Goal: Transaction & Acquisition: Purchase product/service

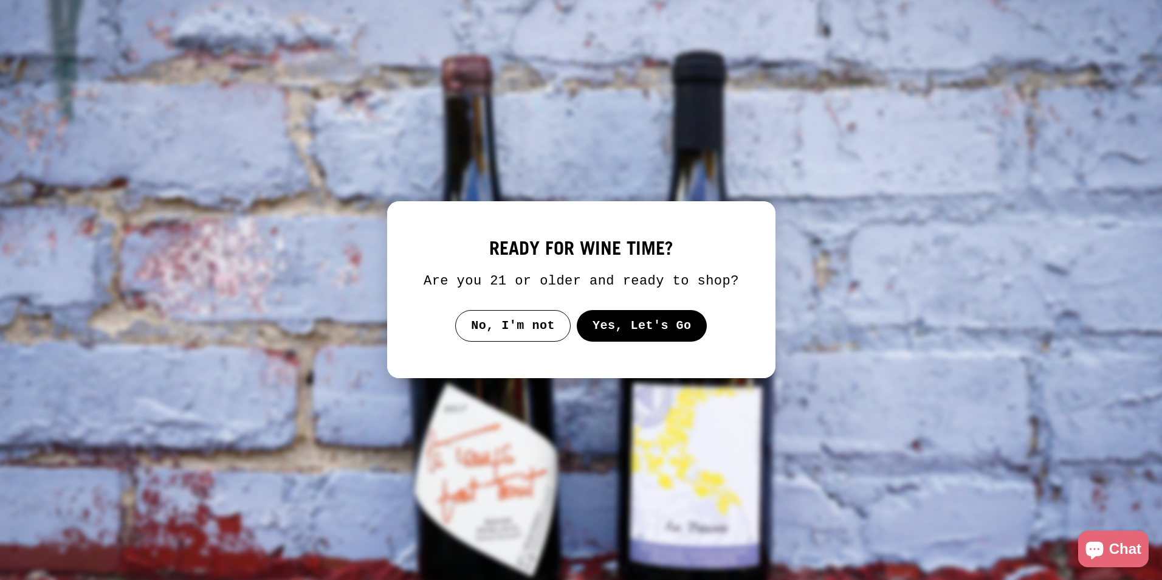
click at [610, 327] on button "Yes, Let's Go" at bounding box center [641, 326] width 131 height 32
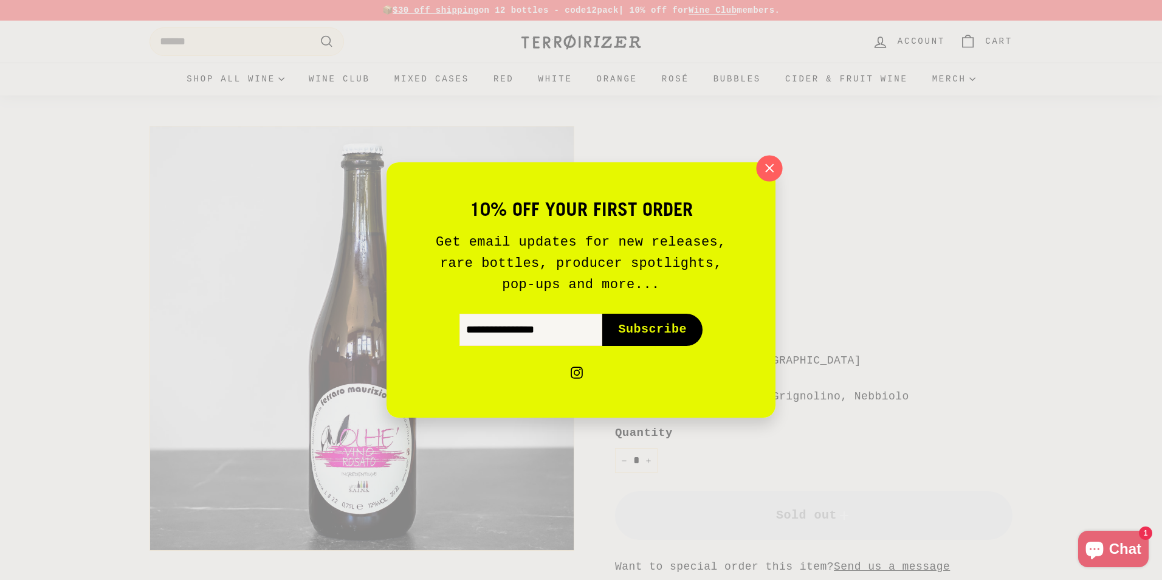
click at [762, 169] on icon "button" at bounding box center [769, 168] width 18 height 18
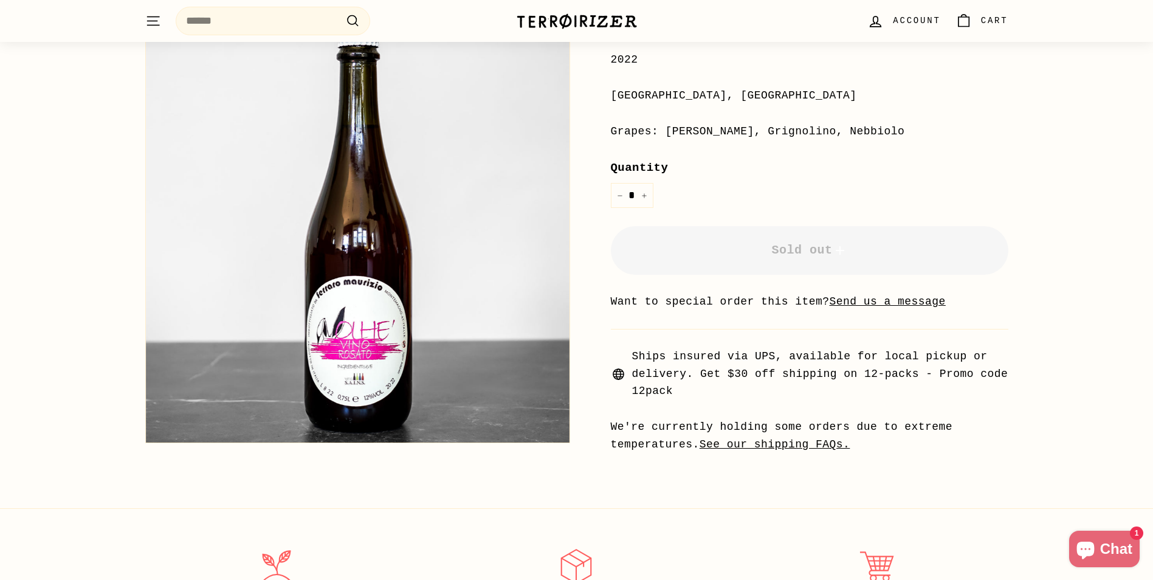
scroll to position [304, 0]
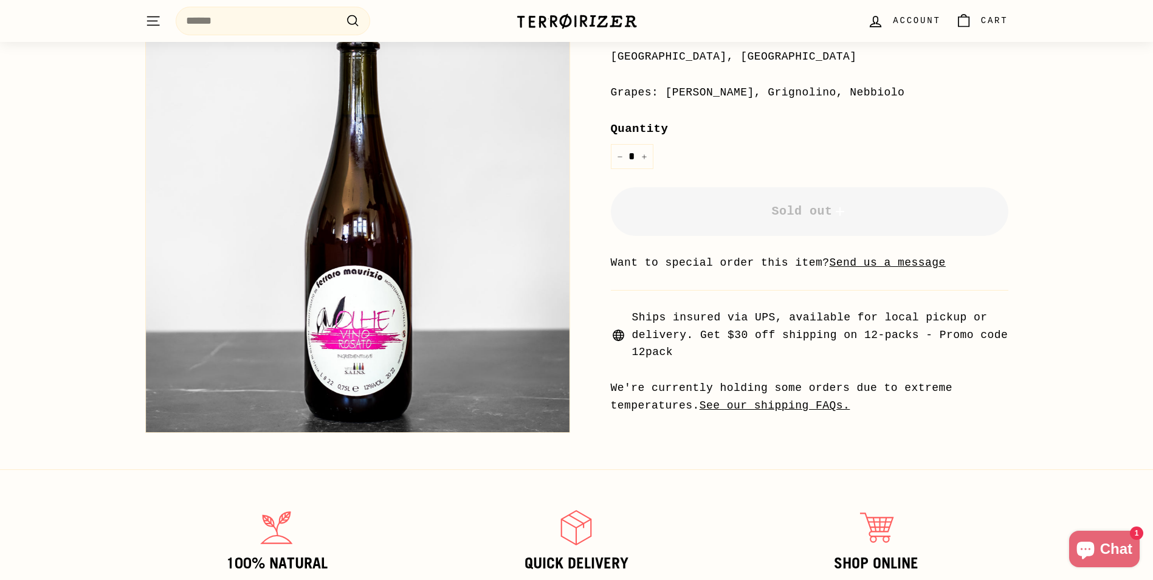
click at [830, 266] on u "Send us a message" at bounding box center [888, 263] width 116 height 12
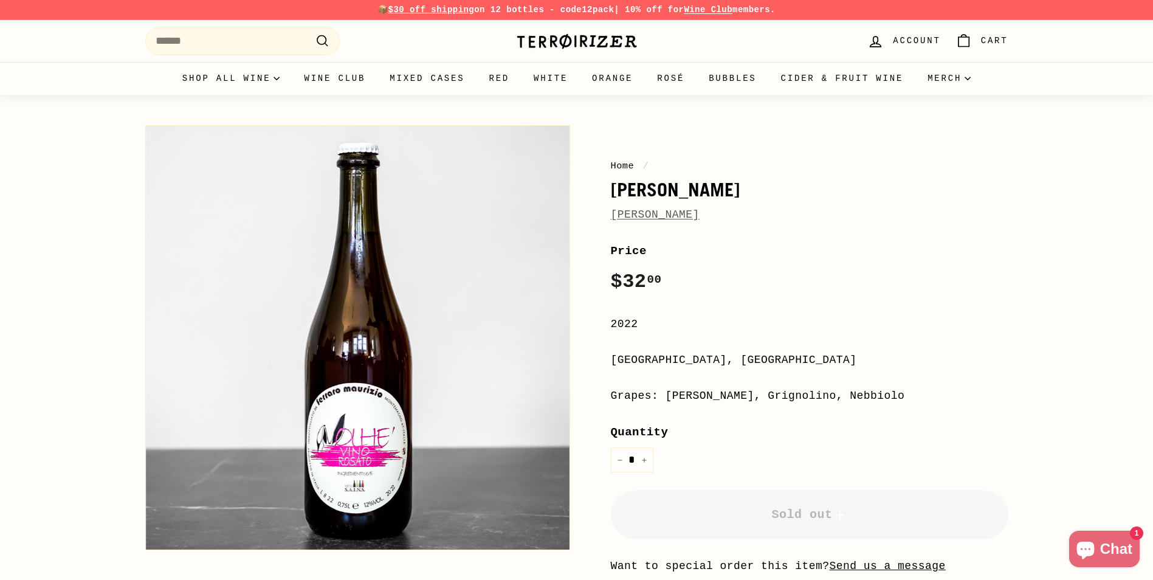
scroll to position [0, 0]
click at [917, 119] on link "Gift Cards" at bounding box center [956, 115] width 83 height 26
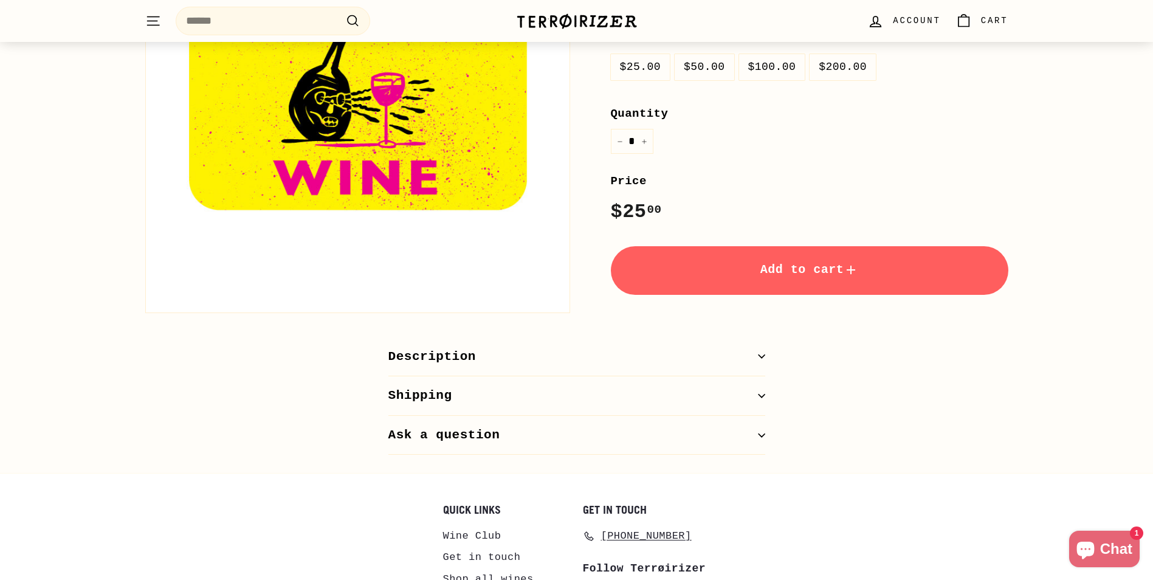
scroll to position [365, 0]
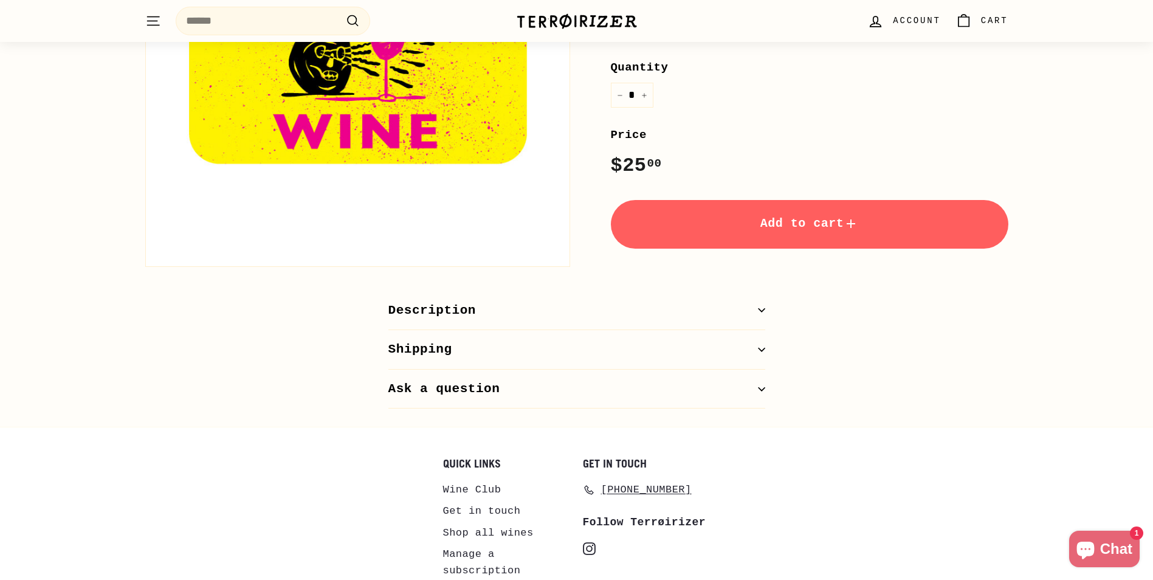
click at [760, 315] on button "Description" at bounding box center [576, 311] width 377 height 40
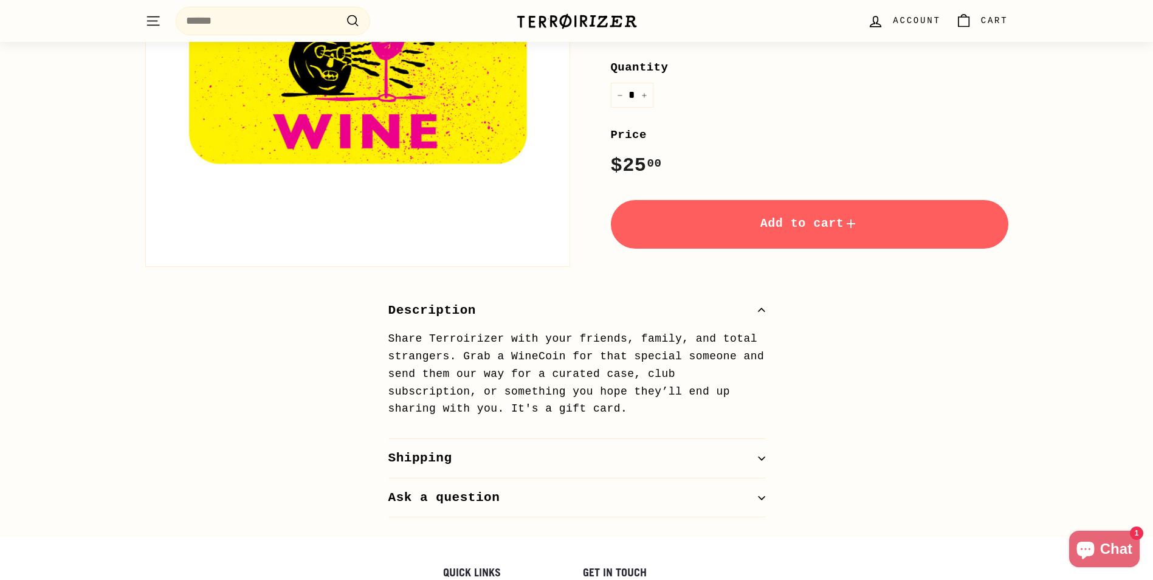
scroll to position [604, 0]
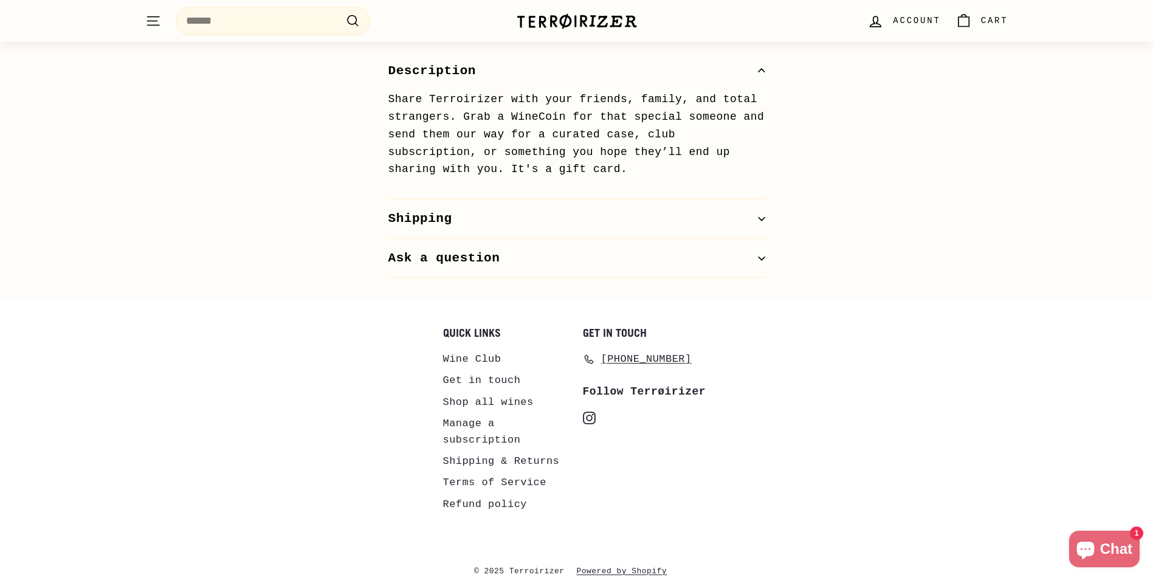
click at [765, 218] on div "Description Share Terroirizer with your friends, family, and total strangers. G…" at bounding box center [576, 165] width 425 height 227
click at [763, 218] on icon "button" at bounding box center [761, 218] width 7 height 7
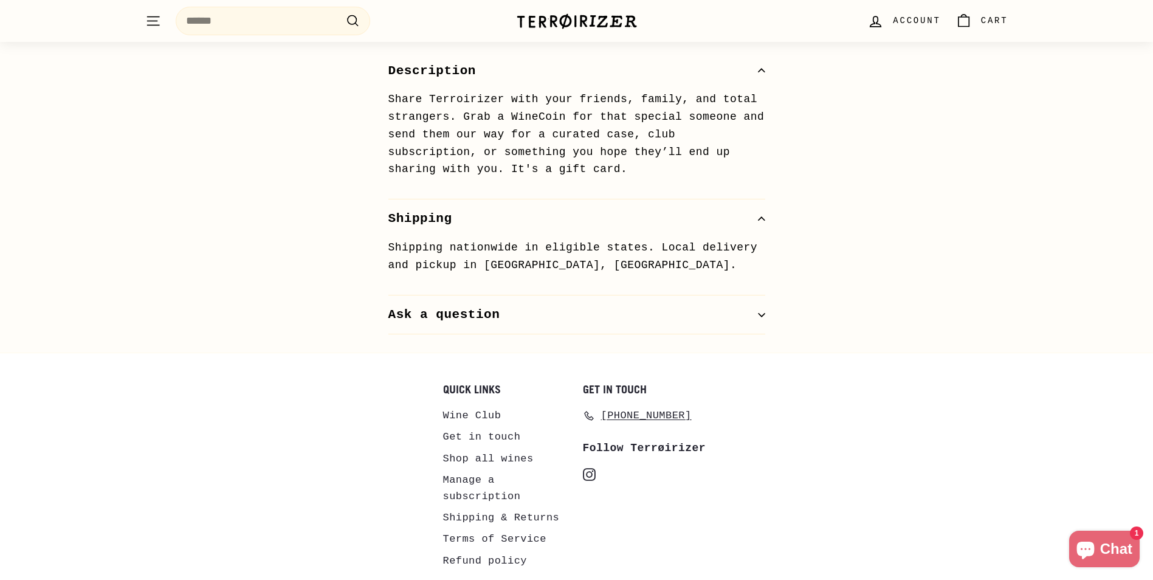
click at [762, 311] on icon "button" at bounding box center [761, 314] width 7 height 7
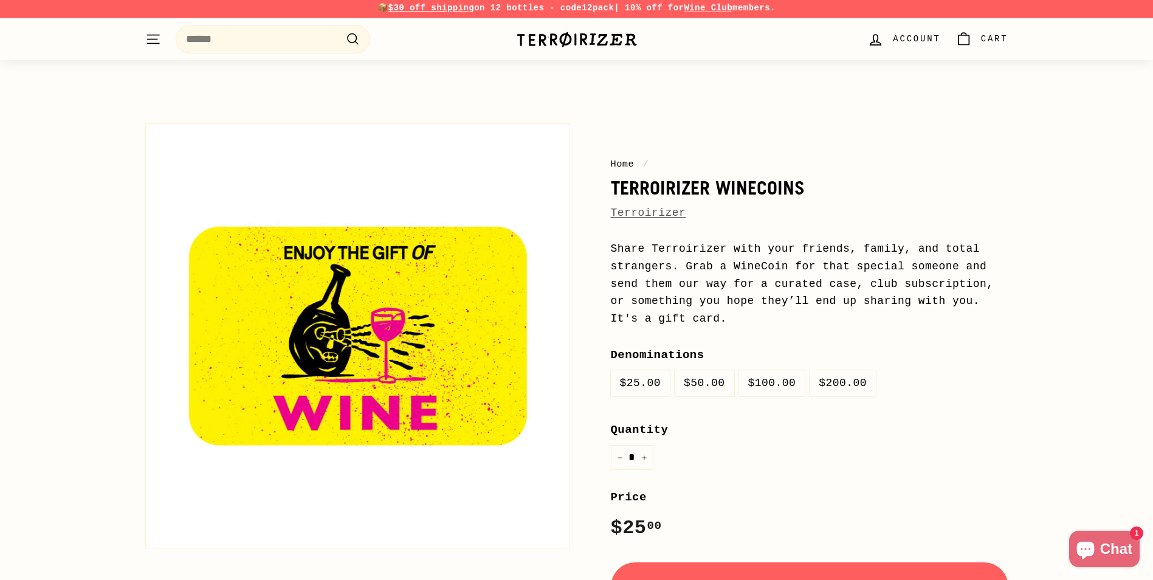
scroll to position [0, 0]
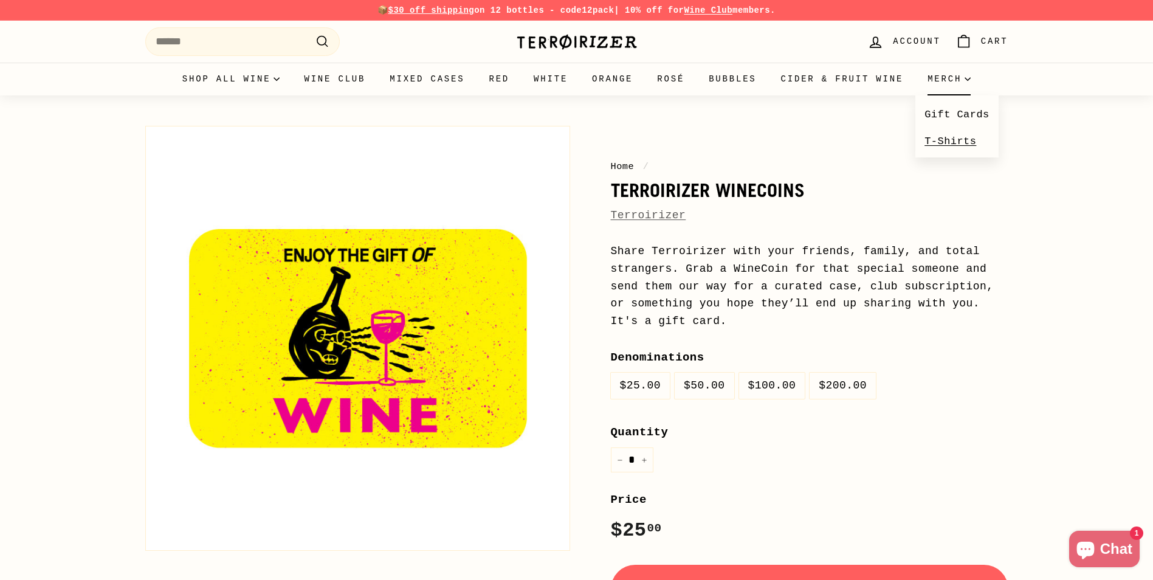
click at [952, 140] on link "T-Shirts" at bounding box center [956, 141] width 83 height 26
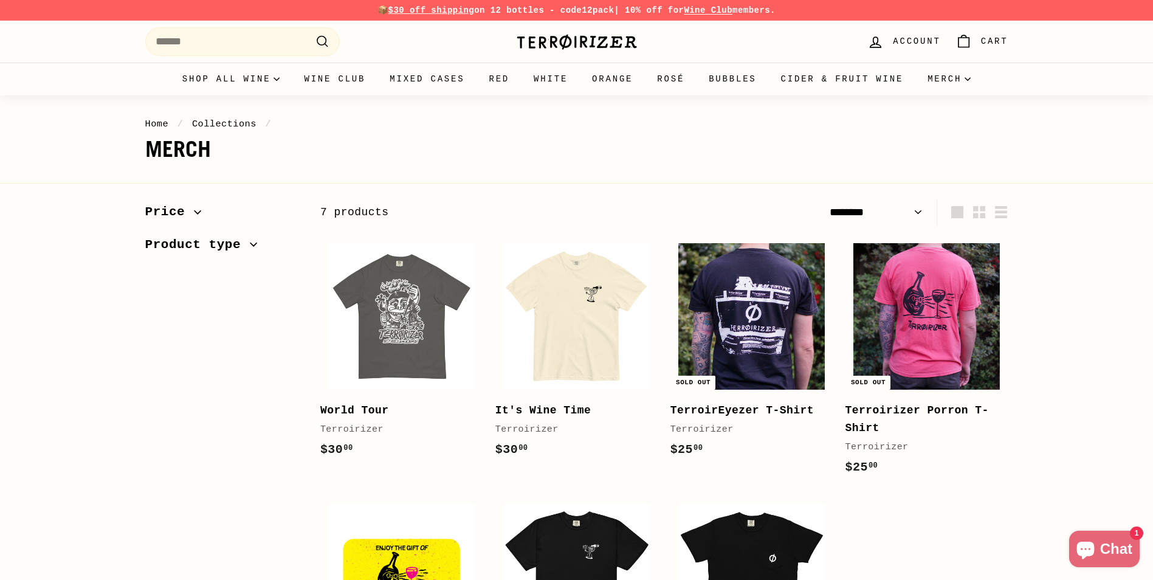
select select "******"
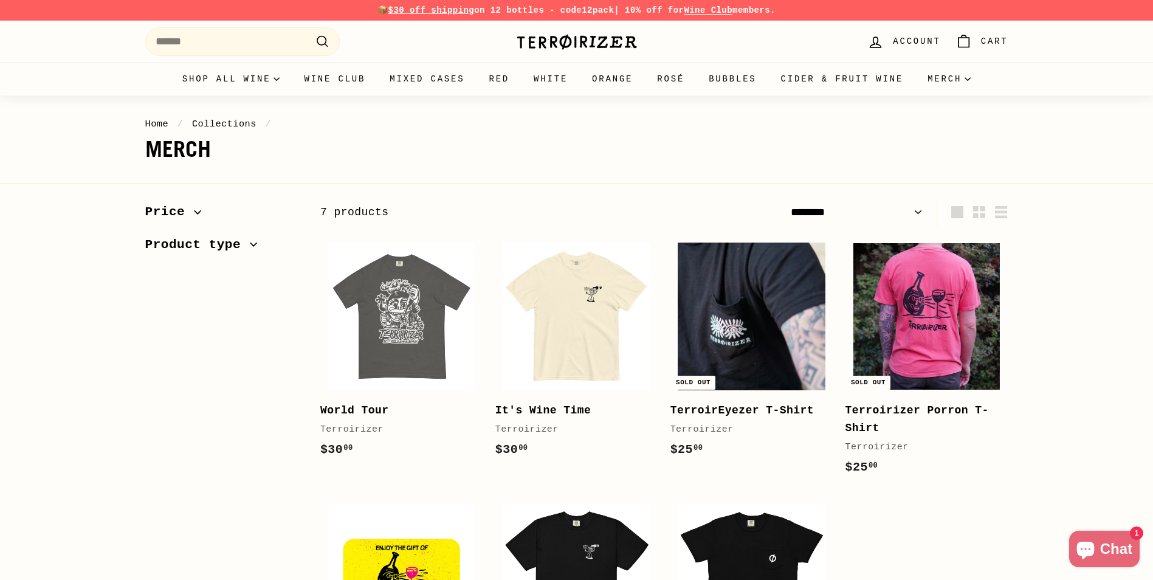
click at [797, 315] on img at bounding box center [751, 316] width 146 height 146
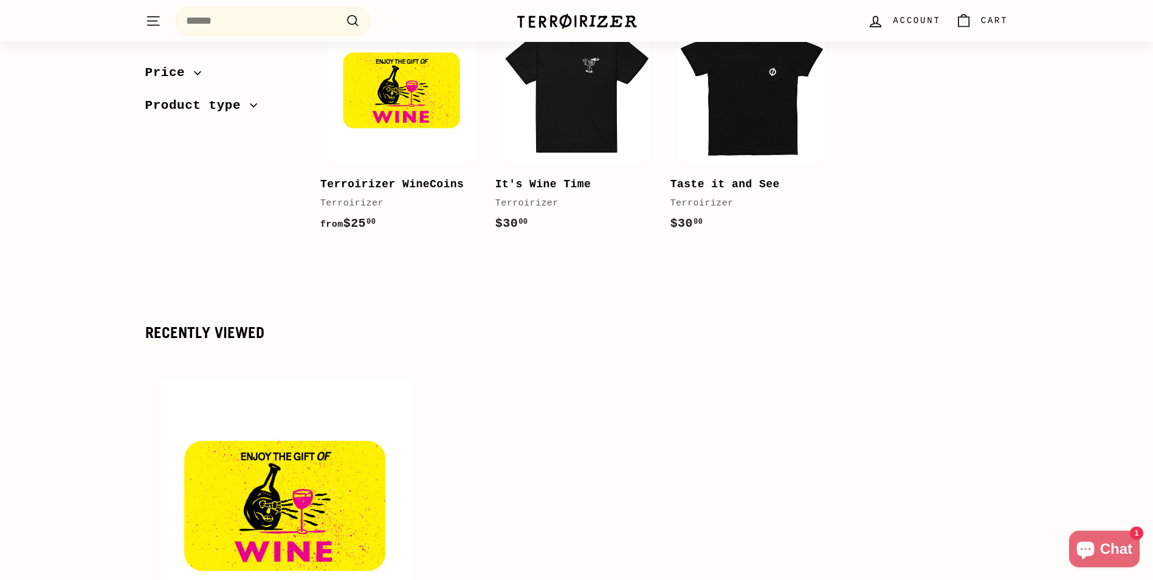
scroll to position [365, 0]
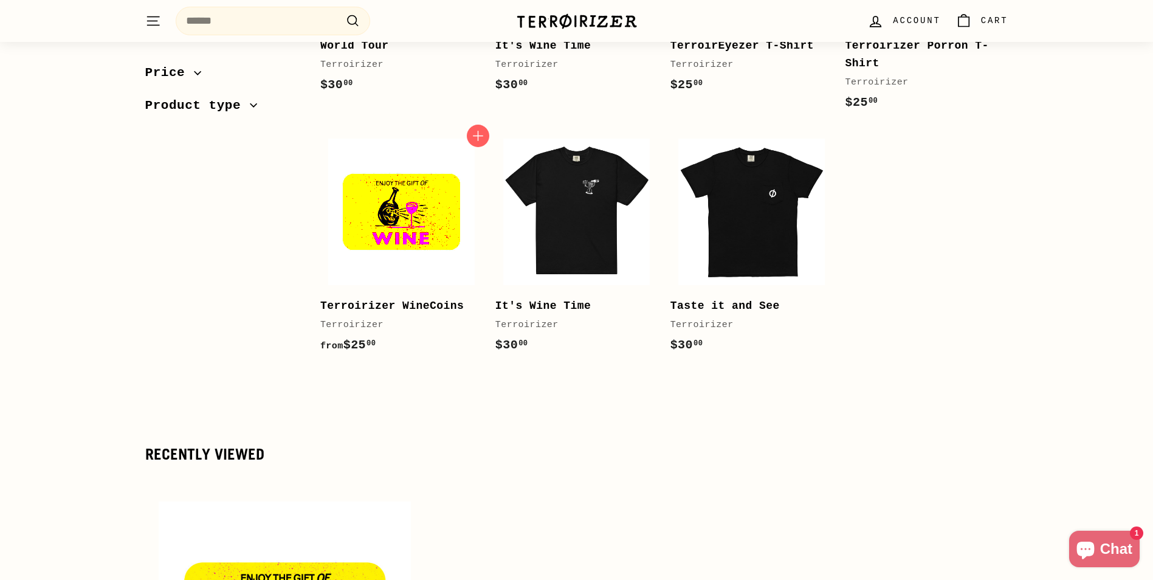
click at [424, 212] on img at bounding box center [401, 212] width 146 height 146
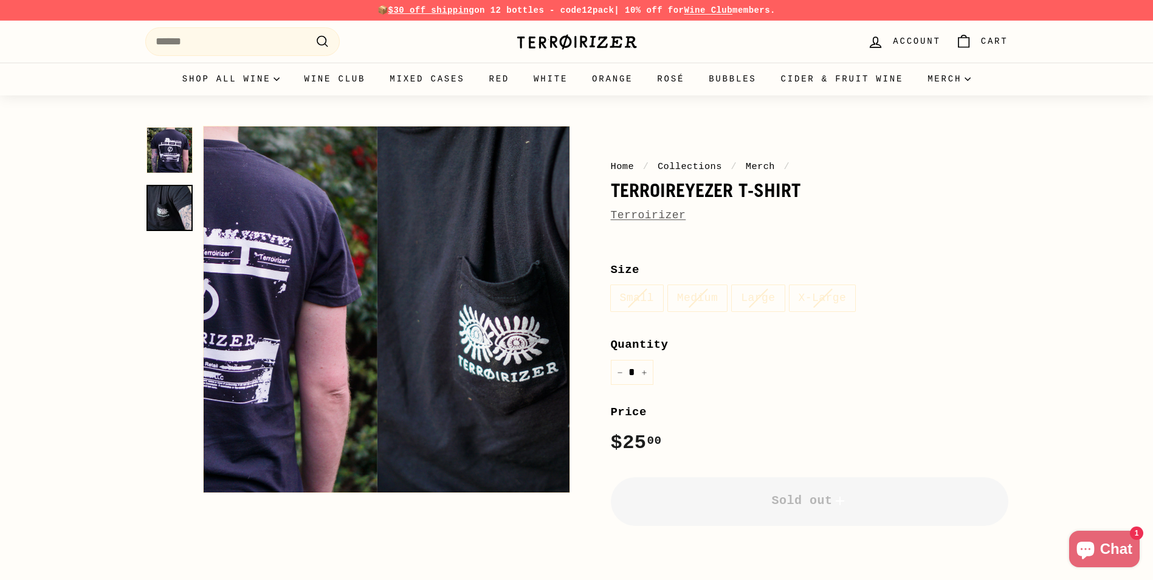
click at [168, 222] on img at bounding box center [169, 208] width 46 height 46
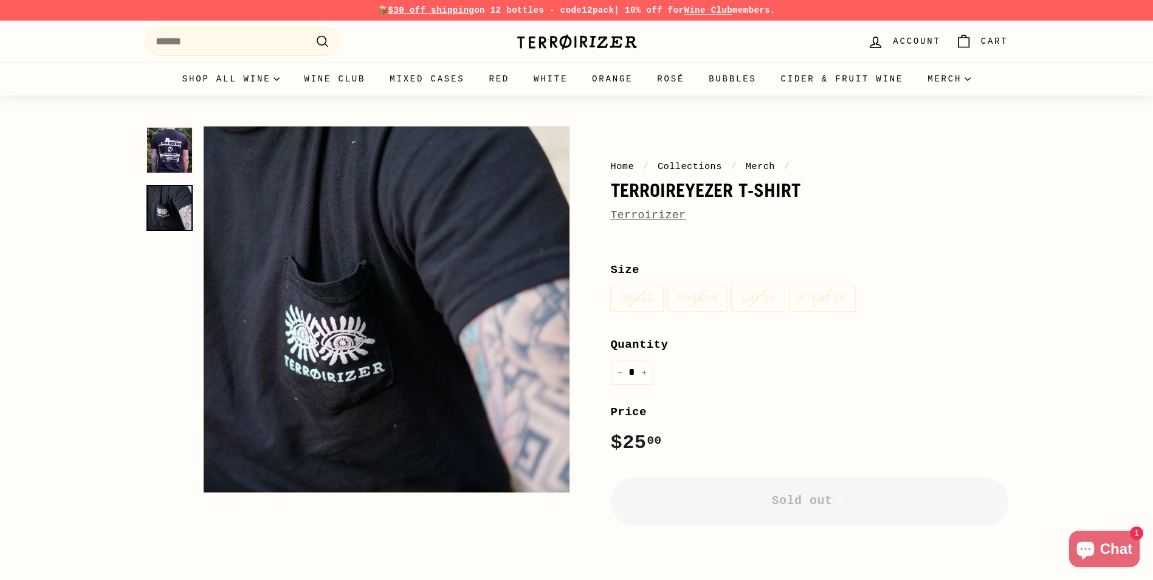
click at [167, 148] on img at bounding box center [169, 150] width 46 height 46
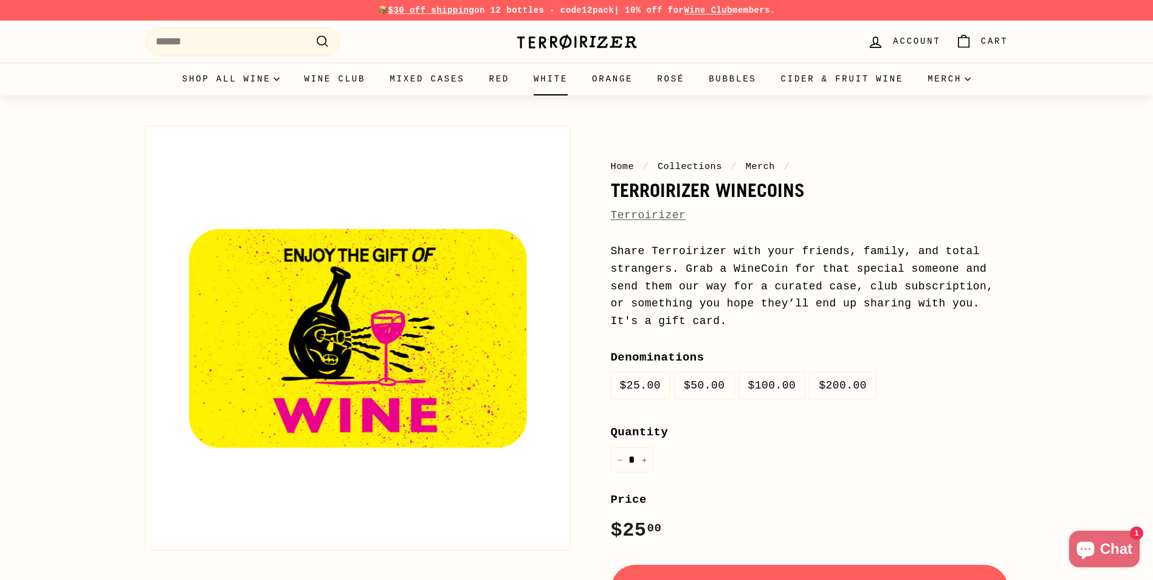
click at [562, 84] on link "White" at bounding box center [551, 79] width 58 height 33
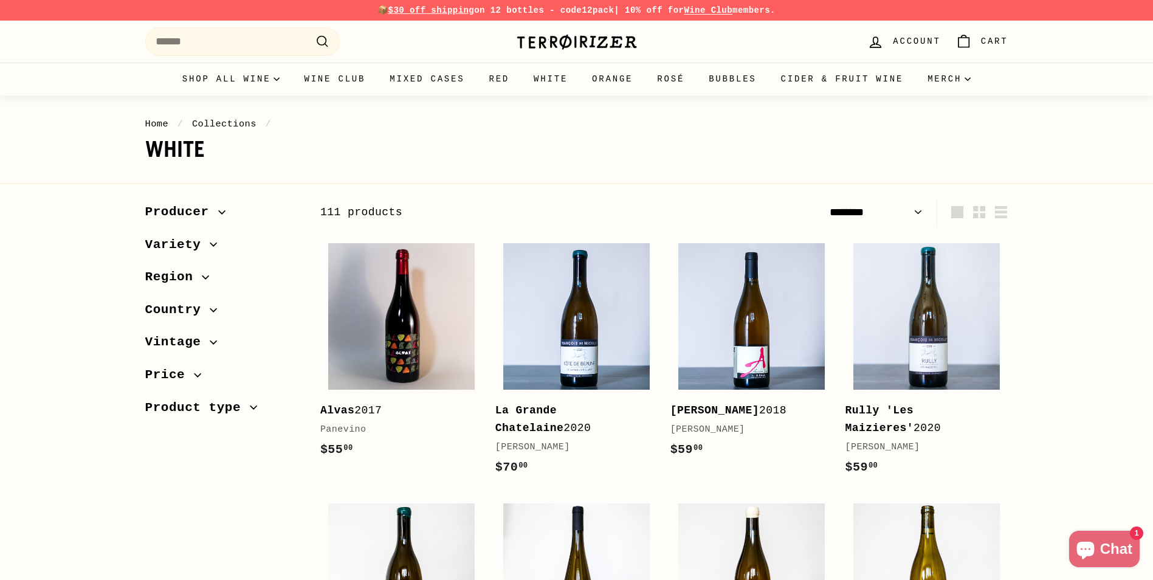
select select "******"
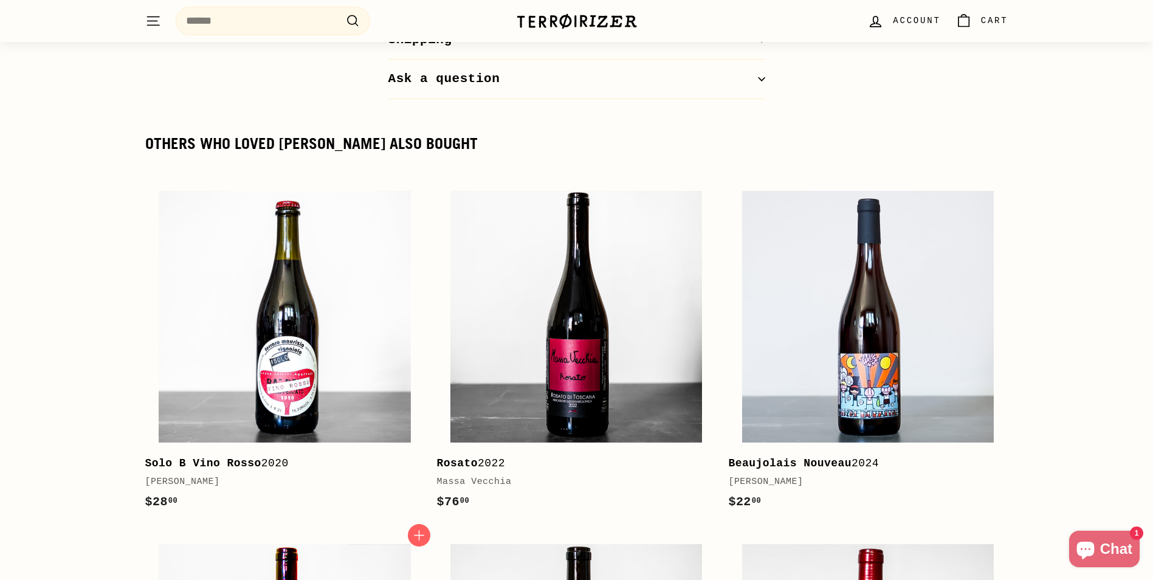
scroll to position [1155, 0]
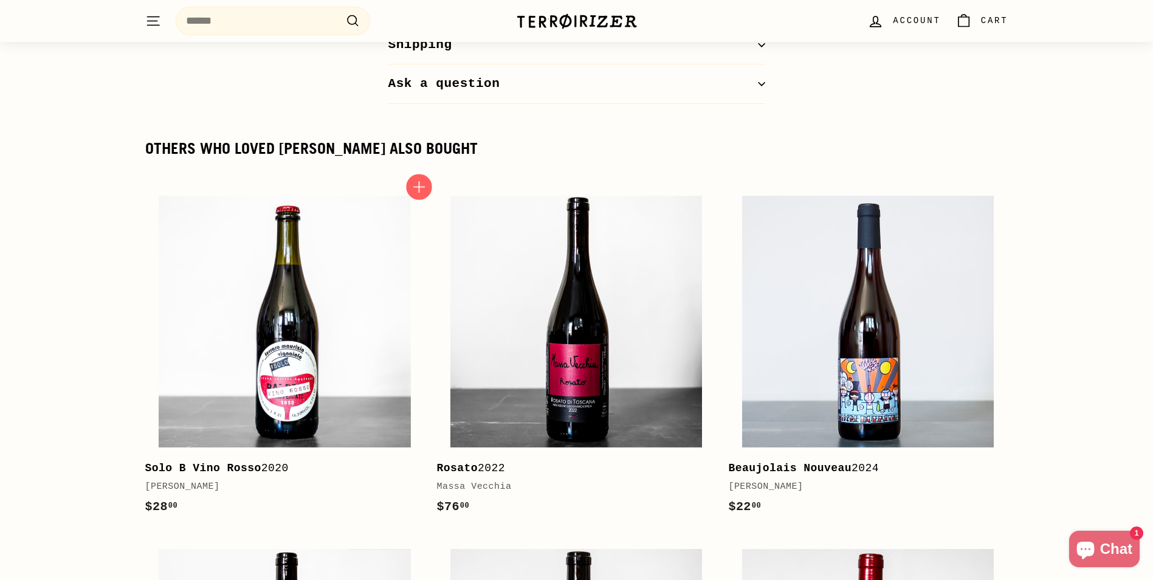
click at [412, 185] on icon "button" at bounding box center [419, 187] width 16 height 16
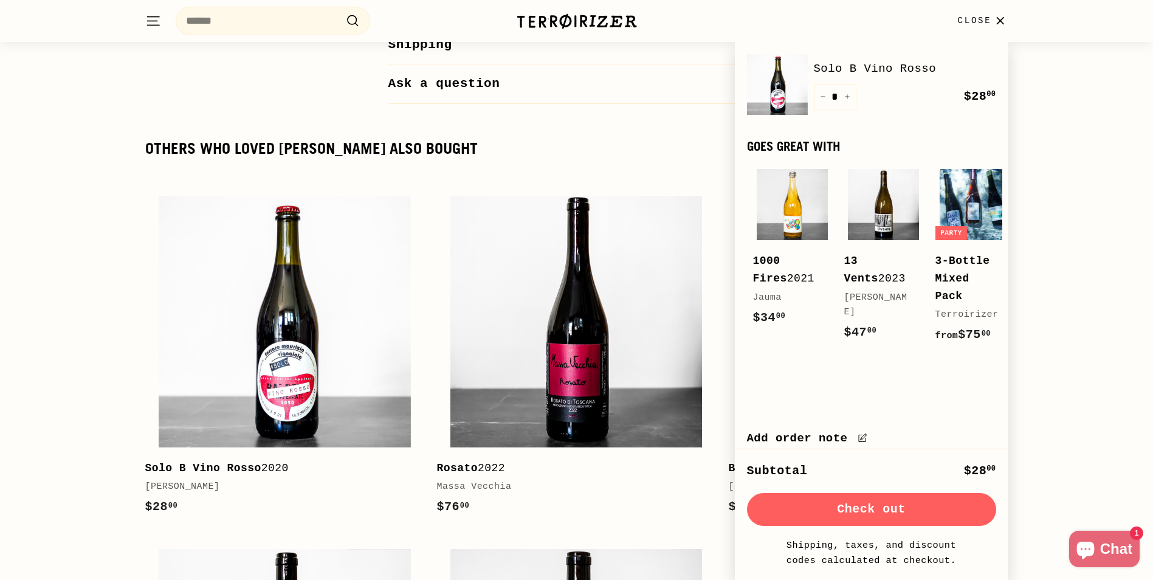
click at [858, 504] on button "Check out" at bounding box center [871, 509] width 249 height 33
